Goal: Complete application form: Complete application form

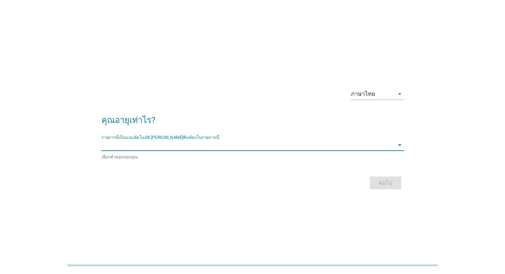
click at [193, 149] on input "รายการนี้เป็นแบบอัตโนมัติ คุณสามารถพิมพ์ลงในรายการนี้" at bounding box center [247, 144] width 292 height 11
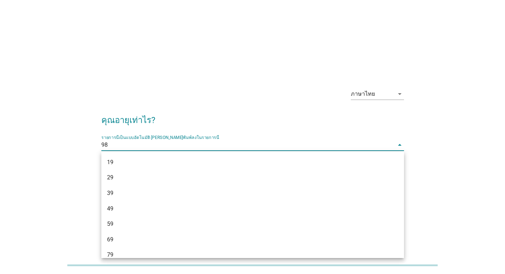
type input "9"
type input "38"
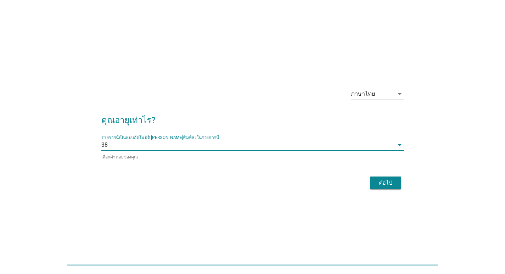
click at [208, 172] on form "คุณอายุเท่าไร? รายการนี้เป็นแบบอัตโนมัติ [PERSON_NAME]พิมพ์ลงในรายการนี้ 38 arr…" at bounding box center [252, 149] width 302 height 85
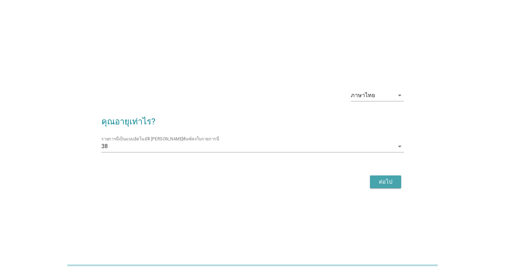
click at [388, 179] on div "ต่อไป" at bounding box center [385, 181] width 20 height 8
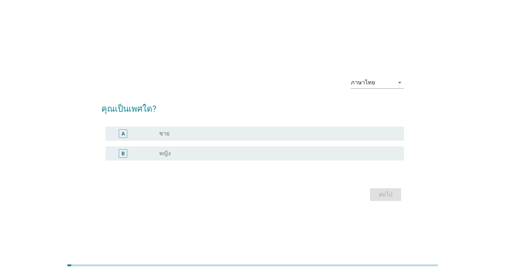
click at [164, 156] on label "หญิง" at bounding box center [165, 153] width 12 height 7
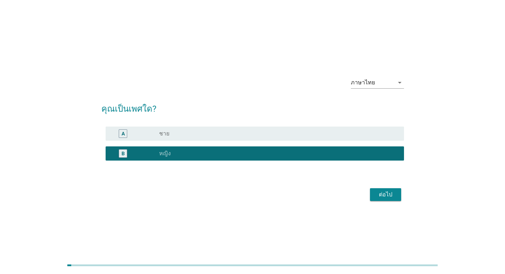
scroll to position [17, 0]
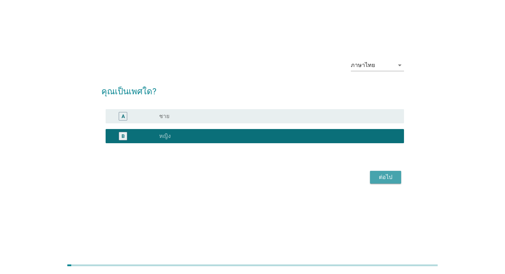
click at [388, 177] on div "ต่อไป" at bounding box center [385, 177] width 20 height 8
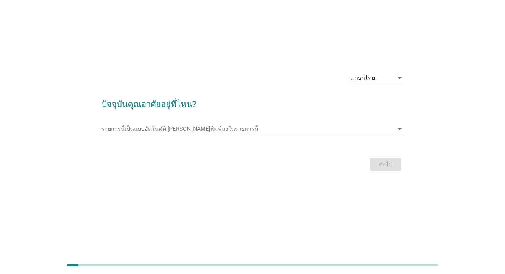
scroll to position [0, 0]
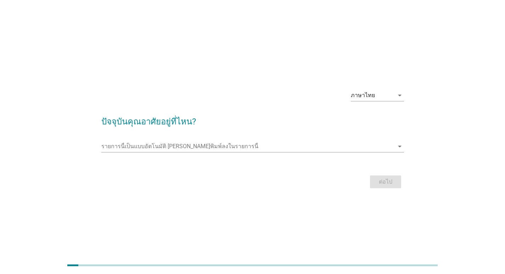
click at [305, 154] on div "รายการนี้เป็นแบบอัตโนมัติ [PERSON_NAME]พิมพ์ลงในรายการนี้ arrow_drop_down" at bounding box center [252, 150] width 302 height 18
click at [305, 152] on div "รายการนี้เป็นแบบอัตโนมัติ [PERSON_NAME]พิมพ์ลงในรายการนี้ arrow_drop_down" at bounding box center [252, 150] width 302 height 18
click at [306, 149] on input "รายการนี้เป็นแบบอัตโนมัติ คุณสามารถพิมพ์ลงในรายการนี้" at bounding box center [247, 146] width 292 height 11
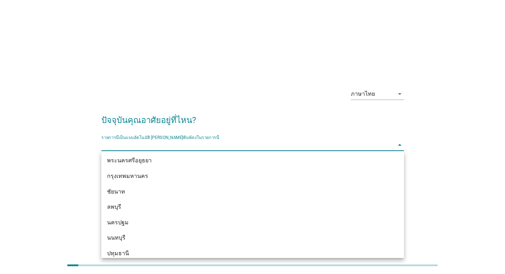
scroll to position [588, 0]
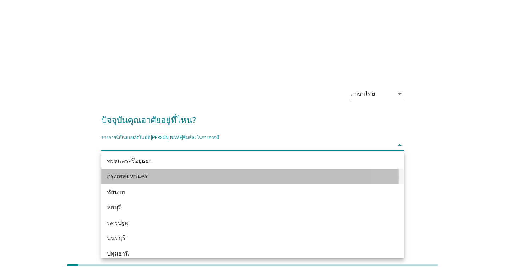
click at [130, 175] on div "กรุงเทพมหานคร" at bounding box center [240, 176] width 267 height 8
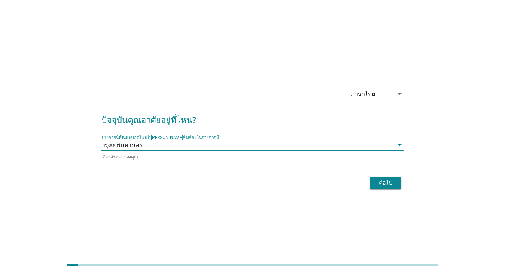
click at [382, 180] on div "ต่อไป" at bounding box center [385, 182] width 20 height 8
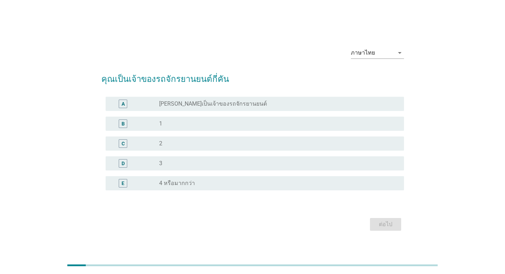
click at [212, 105] on label "[PERSON_NAME]เป็นเจ้าของรถจักรยานยนต์" at bounding box center [213, 103] width 108 height 7
